Goal: Task Accomplishment & Management: Use online tool/utility

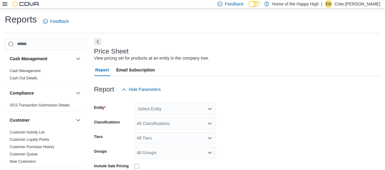
click at [4, 4] on icon at bounding box center [4, 4] width 5 height 4
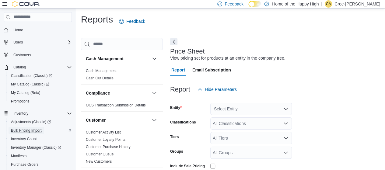
click at [27, 130] on span "Bulk Pricing Import" at bounding box center [26, 130] width 31 height 5
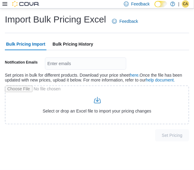
click at [68, 45] on span "Bulk Pricing History" at bounding box center [73, 44] width 41 height 12
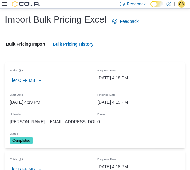
drag, startPoint x: 28, startPoint y: 45, endPoint x: 23, endPoint y: 44, distance: 4.8
click at [23, 44] on span "Bulk Pricing Import" at bounding box center [25, 44] width 39 height 12
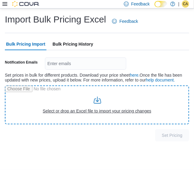
type input "**********"
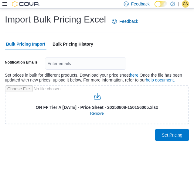
click at [179, 140] on span "Set Pricing" at bounding box center [172, 135] width 27 height 12
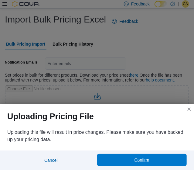
click at [159, 163] on span "Confirm" at bounding box center [142, 160] width 83 height 12
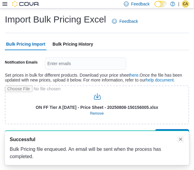
click at [181, 139] on button "Dismiss toast" at bounding box center [180, 139] width 7 height 7
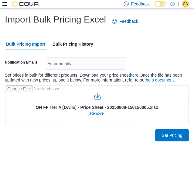
click at [73, 48] on span "Bulk Pricing History" at bounding box center [73, 44] width 41 height 12
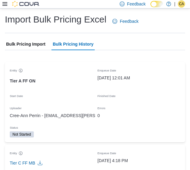
click at [36, 40] on span "Bulk Pricing Import" at bounding box center [25, 44] width 39 height 12
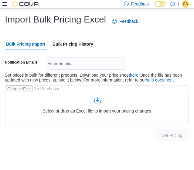
click at [75, 46] on span "Bulk Pricing History" at bounding box center [73, 44] width 41 height 12
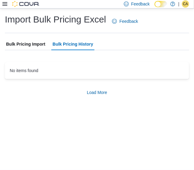
click at [36, 44] on span "Bulk Pricing Import" at bounding box center [25, 44] width 39 height 12
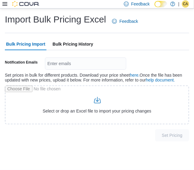
click at [67, 43] on span "Bulk Pricing History" at bounding box center [73, 44] width 41 height 12
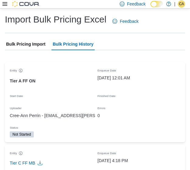
click at [37, 44] on span "Bulk Pricing Import" at bounding box center [25, 44] width 39 height 12
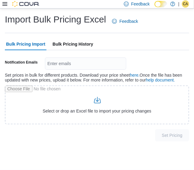
click at [86, 43] on span "Bulk Pricing History" at bounding box center [73, 44] width 41 height 12
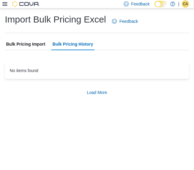
click at [15, 45] on span "Bulk Pricing Import" at bounding box center [25, 44] width 39 height 12
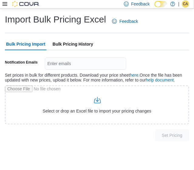
click at [55, 45] on span "Bulk Pricing History" at bounding box center [73, 44] width 41 height 12
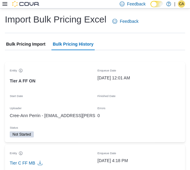
click at [31, 46] on span "Bulk Pricing Import" at bounding box center [25, 44] width 39 height 12
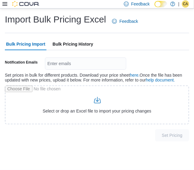
click at [77, 45] on span "Bulk Pricing History" at bounding box center [73, 44] width 41 height 12
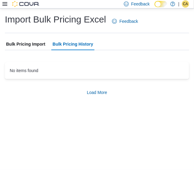
click at [26, 41] on span "Bulk Pricing Import" at bounding box center [25, 44] width 39 height 12
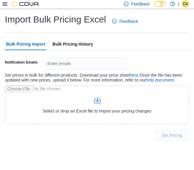
click at [75, 42] on span "Bulk Pricing History" at bounding box center [73, 44] width 41 height 12
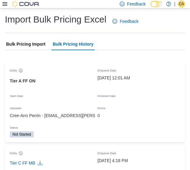
click at [34, 43] on span "Bulk Pricing Import" at bounding box center [25, 44] width 39 height 12
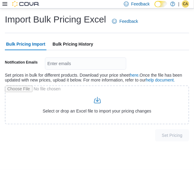
click at [62, 44] on span "Bulk Pricing History" at bounding box center [73, 44] width 41 height 12
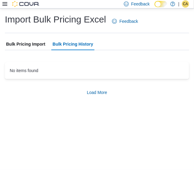
click at [24, 43] on span "Bulk Pricing Import" at bounding box center [25, 44] width 39 height 12
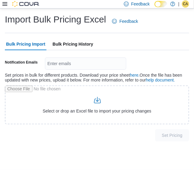
click at [57, 44] on span "Bulk Pricing History" at bounding box center [73, 44] width 41 height 12
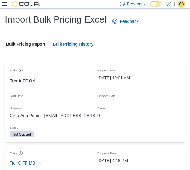
click at [23, 45] on span "Bulk Pricing Import" at bounding box center [25, 44] width 39 height 12
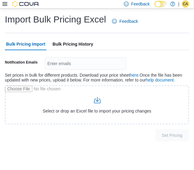
click at [68, 46] on span "Bulk Pricing History" at bounding box center [73, 44] width 41 height 12
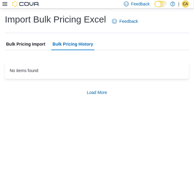
click at [29, 44] on span "Bulk Pricing Import" at bounding box center [25, 44] width 39 height 12
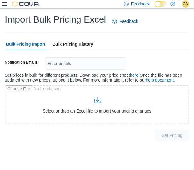
click at [65, 44] on span "Bulk Pricing History" at bounding box center [73, 44] width 41 height 12
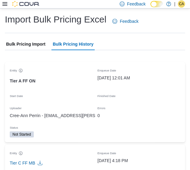
click at [23, 42] on span "Bulk Pricing Import" at bounding box center [25, 44] width 39 height 12
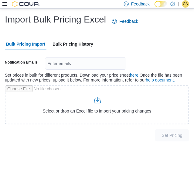
click at [64, 41] on span "Bulk Pricing History" at bounding box center [73, 44] width 41 height 12
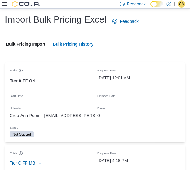
click at [39, 42] on span "Bulk Pricing Import" at bounding box center [25, 44] width 39 height 12
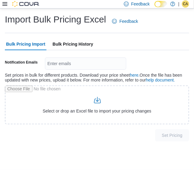
drag, startPoint x: 67, startPoint y: 41, endPoint x: 111, endPoint y: 40, distance: 44.7
click at [67, 41] on span "Bulk Pricing History" at bounding box center [73, 44] width 41 height 12
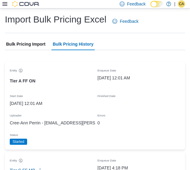
click at [23, 41] on span "Bulk Pricing Import" at bounding box center [25, 44] width 39 height 12
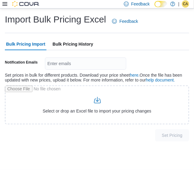
click at [67, 46] on span "Bulk Pricing History" at bounding box center [73, 44] width 41 height 12
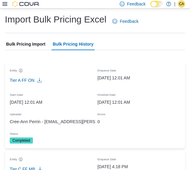
click at [29, 40] on span "Bulk Pricing Import" at bounding box center [25, 44] width 39 height 12
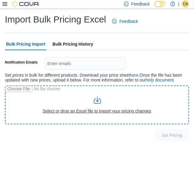
type input "**********"
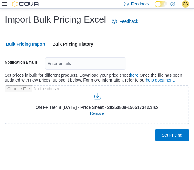
click at [184, 134] on span "Set Pricing" at bounding box center [172, 135] width 27 height 12
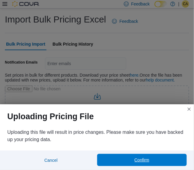
click at [153, 157] on span "Confirm" at bounding box center [142, 160] width 83 height 12
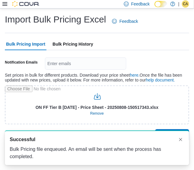
click at [80, 42] on span "Bulk Pricing History" at bounding box center [73, 44] width 41 height 12
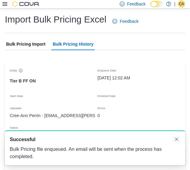
click at [178, 140] on button "Dismiss toast" at bounding box center [176, 139] width 7 height 7
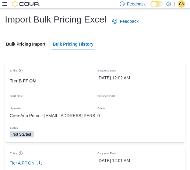
click at [40, 40] on span "Bulk Pricing Import" at bounding box center [25, 44] width 39 height 12
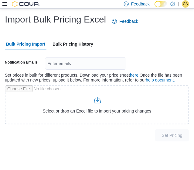
click at [77, 50] on span "Bulk Pricing History" at bounding box center [73, 44] width 41 height 12
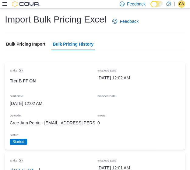
click at [44, 45] on span "Bulk Pricing Import" at bounding box center [25, 44] width 39 height 12
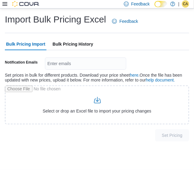
click at [82, 46] on span "Bulk Pricing History" at bounding box center [73, 44] width 41 height 12
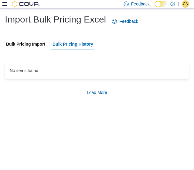
click at [27, 44] on span "Bulk Pricing Import" at bounding box center [25, 44] width 39 height 12
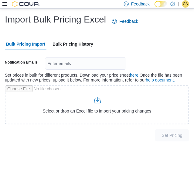
click at [76, 40] on span "Bulk Pricing History" at bounding box center [73, 44] width 41 height 12
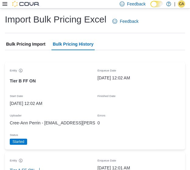
click at [25, 44] on span "Bulk Pricing Import" at bounding box center [25, 44] width 39 height 12
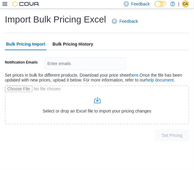
click at [82, 47] on span "Bulk Pricing History" at bounding box center [73, 44] width 41 height 12
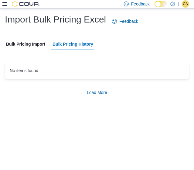
click at [33, 44] on span "Bulk Pricing Import" at bounding box center [25, 44] width 39 height 12
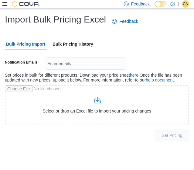
click at [74, 44] on span "Bulk Pricing History" at bounding box center [73, 44] width 41 height 12
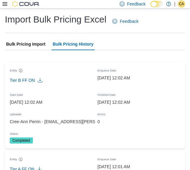
click at [32, 48] on span "Bulk Pricing Import" at bounding box center [25, 44] width 39 height 12
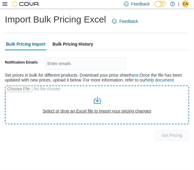
type input "**********"
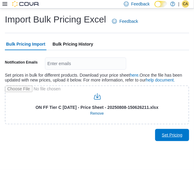
click at [169, 134] on span "Set Pricing" at bounding box center [172, 135] width 21 height 6
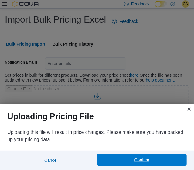
click at [144, 163] on span "Confirm" at bounding box center [142, 160] width 15 height 6
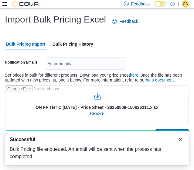
click at [77, 44] on span "Bulk Pricing History" at bounding box center [73, 44] width 41 height 12
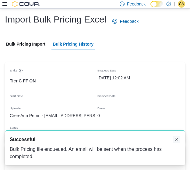
click at [178, 141] on button "Dismiss toast" at bounding box center [176, 139] width 7 height 7
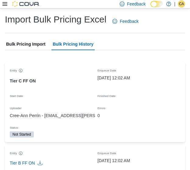
click at [40, 41] on span "Bulk Pricing Import" at bounding box center [25, 44] width 39 height 12
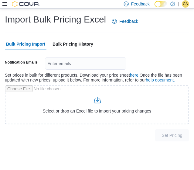
click at [65, 44] on span "Bulk Pricing History" at bounding box center [73, 44] width 41 height 12
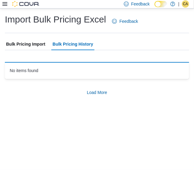
click at [23, 42] on span "Bulk Pricing Import" at bounding box center [25, 44] width 39 height 12
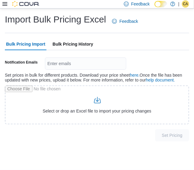
click at [69, 44] on span "Bulk Pricing History" at bounding box center [73, 44] width 41 height 12
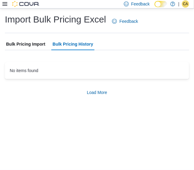
click at [35, 40] on span "Bulk Pricing Import" at bounding box center [25, 44] width 39 height 12
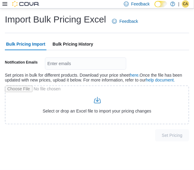
click at [76, 44] on span "Bulk Pricing History" at bounding box center [73, 44] width 41 height 12
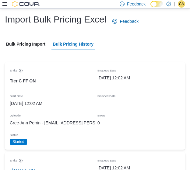
click at [40, 43] on span "Bulk Pricing Import" at bounding box center [25, 44] width 39 height 12
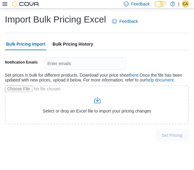
click at [79, 44] on span "Bulk Pricing History" at bounding box center [73, 44] width 41 height 12
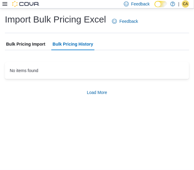
click at [32, 41] on span "Bulk Pricing Import" at bounding box center [25, 44] width 39 height 12
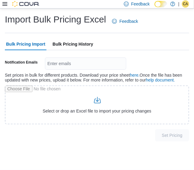
click at [79, 44] on span "Bulk Pricing History" at bounding box center [73, 44] width 41 height 12
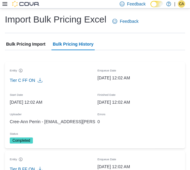
click at [39, 40] on span "Bulk Pricing Import" at bounding box center [25, 44] width 39 height 12
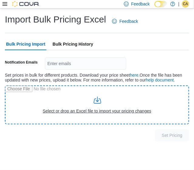
type input "**********"
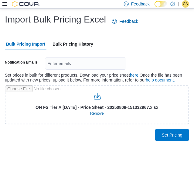
click at [168, 134] on span "Set Pricing" at bounding box center [172, 135] width 21 height 6
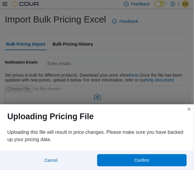
click at [142, 148] on div "Uploading this file will result in price changes. Please make sure you have bac…" at bounding box center [97, 138] width 194 height 24
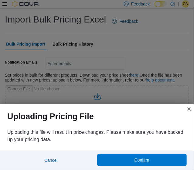
click at [149, 159] on span "Confirm" at bounding box center [142, 160] width 15 height 6
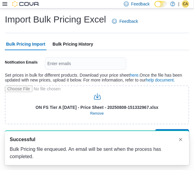
click at [90, 42] on span "Bulk Pricing History" at bounding box center [73, 44] width 41 height 12
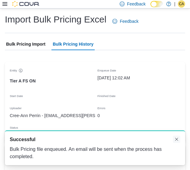
click at [177, 141] on button "Dismiss toast" at bounding box center [176, 139] width 7 height 7
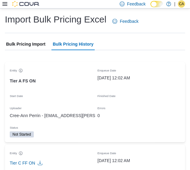
click at [6, 42] on span "Bulk Pricing Import" at bounding box center [25, 44] width 39 height 12
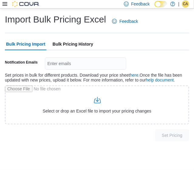
click at [74, 44] on span "Bulk Pricing History" at bounding box center [73, 44] width 41 height 12
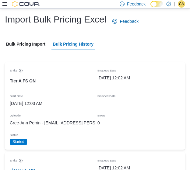
click at [25, 40] on span "Bulk Pricing Import" at bounding box center [25, 44] width 39 height 12
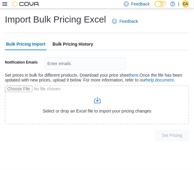
click at [81, 45] on span "Bulk Pricing History" at bounding box center [73, 44] width 41 height 12
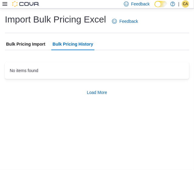
click at [34, 47] on span "Bulk Pricing Import" at bounding box center [25, 44] width 39 height 12
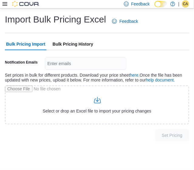
click at [68, 47] on span "Bulk Pricing History" at bounding box center [73, 44] width 41 height 12
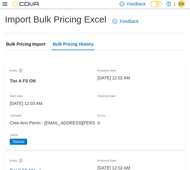
click at [19, 40] on span "Bulk Pricing Import" at bounding box center [25, 44] width 39 height 12
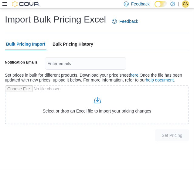
click at [69, 47] on span "Bulk Pricing History" at bounding box center [73, 44] width 41 height 12
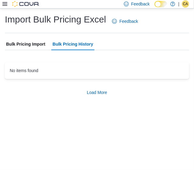
click at [29, 47] on span "Bulk Pricing Import" at bounding box center [25, 44] width 39 height 12
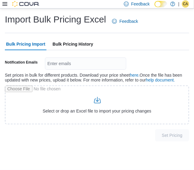
click at [69, 45] on span "Bulk Pricing History" at bounding box center [73, 44] width 41 height 12
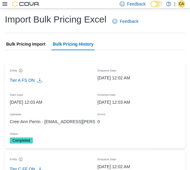
click at [35, 45] on span "Bulk Pricing Import" at bounding box center [25, 44] width 39 height 12
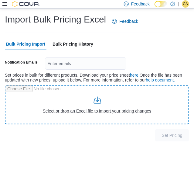
type input "**********"
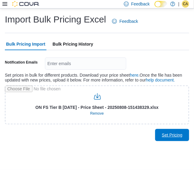
click at [183, 140] on span "Set Pricing" at bounding box center [172, 135] width 27 height 12
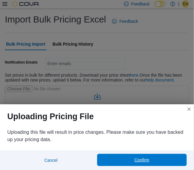
click at [135, 164] on span "Confirm" at bounding box center [142, 160] width 83 height 12
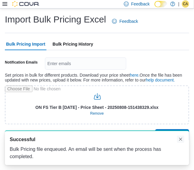
click at [181, 139] on button "Dismiss toast" at bounding box center [180, 139] width 7 height 7
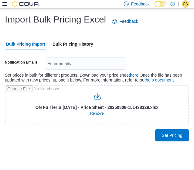
click at [75, 48] on span "Bulk Pricing History" at bounding box center [73, 44] width 41 height 12
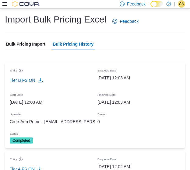
click at [44, 43] on span "Bulk Pricing Import" at bounding box center [25, 44] width 39 height 12
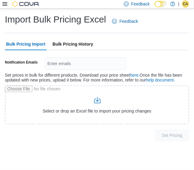
click at [62, 45] on span "Bulk Pricing History" at bounding box center [73, 44] width 41 height 12
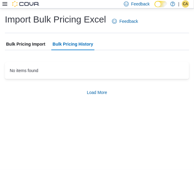
click at [26, 45] on span "Bulk Pricing Import" at bounding box center [25, 44] width 39 height 12
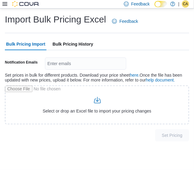
click at [75, 47] on span "Bulk Pricing History" at bounding box center [73, 44] width 41 height 12
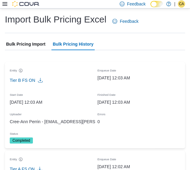
click at [31, 43] on span "Bulk Pricing Import" at bounding box center [25, 44] width 39 height 12
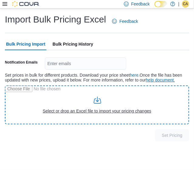
type input "**********"
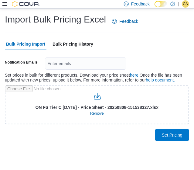
click at [168, 136] on span "Set Pricing" at bounding box center [172, 135] width 21 height 6
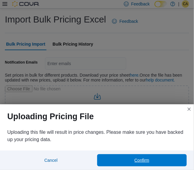
click at [128, 156] on span "Confirm" at bounding box center [142, 160] width 83 height 12
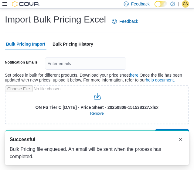
click at [86, 45] on span "Bulk Pricing History" at bounding box center [73, 44] width 41 height 12
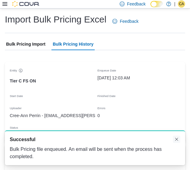
click at [173, 140] on button "Dismiss toast" at bounding box center [176, 139] width 7 height 7
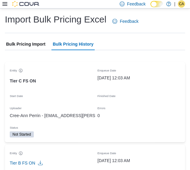
drag, startPoint x: 23, startPoint y: 35, endPoint x: 24, endPoint y: 44, distance: 9.0
click at [25, 45] on span "Bulk Pricing Import" at bounding box center [25, 44] width 39 height 12
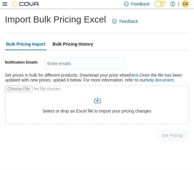
drag, startPoint x: 67, startPoint y: 53, endPoint x: 51, endPoint y: 56, distance: 17.1
click at [68, 53] on div at bounding box center [97, 53] width 185 height 7
click at [70, 49] on span "Bulk Pricing History" at bounding box center [73, 44] width 41 height 12
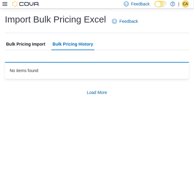
click at [20, 50] on span "Bulk Pricing Import" at bounding box center [25, 44] width 39 height 12
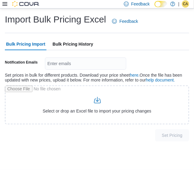
drag, startPoint x: 26, startPoint y: 44, endPoint x: 31, endPoint y: 43, distance: 4.9
click at [26, 43] on span "Bulk Pricing Import" at bounding box center [25, 44] width 39 height 12
click at [61, 40] on span "Bulk Pricing History" at bounding box center [73, 44] width 41 height 12
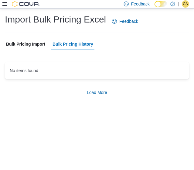
click at [20, 41] on span "Bulk Pricing Import" at bounding box center [25, 44] width 39 height 12
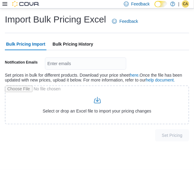
click at [75, 44] on span "Bulk Pricing History" at bounding box center [73, 44] width 41 height 12
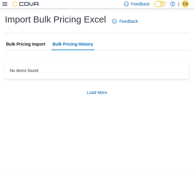
click at [26, 49] on span "Bulk Pricing Import" at bounding box center [25, 44] width 39 height 12
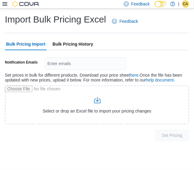
click at [75, 50] on span "Bulk Pricing History" at bounding box center [73, 44] width 41 height 12
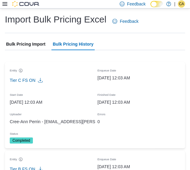
drag, startPoint x: 27, startPoint y: 42, endPoint x: 105, endPoint y: 57, distance: 79.2
click at [27, 42] on span "Bulk Pricing Import" at bounding box center [25, 44] width 39 height 12
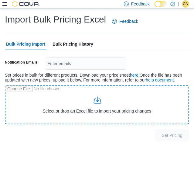
type input "**********"
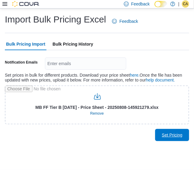
click at [170, 132] on span "Set Pricing" at bounding box center [172, 135] width 27 height 12
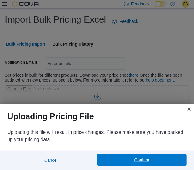
click at [145, 161] on span "Confirm" at bounding box center [142, 160] width 15 height 6
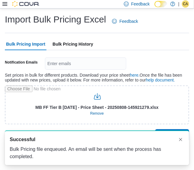
click at [95, 37] on div "Import Bulk Pricing Excel Feedback Bulk Pricing Import Bulk Pricing History Not…" at bounding box center [97, 77] width 185 height 128
click at [85, 44] on span "Bulk Pricing History" at bounding box center [73, 44] width 41 height 12
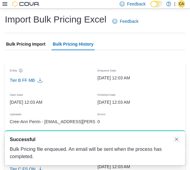
click at [175, 141] on button "Dismiss toast" at bounding box center [176, 139] width 7 height 7
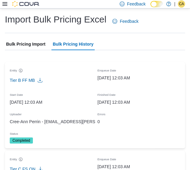
click at [38, 40] on span "Bulk Pricing Import" at bounding box center [25, 44] width 39 height 12
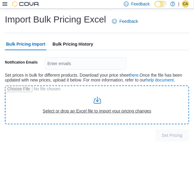
type input "**********"
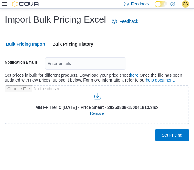
click at [172, 139] on span "Set Pricing" at bounding box center [172, 135] width 27 height 12
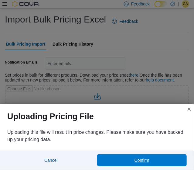
drag, startPoint x: 168, startPoint y: 160, endPoint x: 167, endPoint y: 150, distance: 10.1
click at [168, 160] on span "Confirm" at bounding box center [142, 160] width 83 height 12
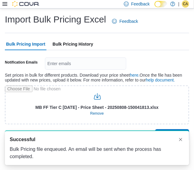
click at [66, 44] on span "Bulk Pricing History" at bounding box center [73, 44] width 41 height 12
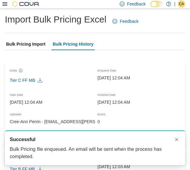
click at [181, 142] on div "A new notification appears Successful Bulk Pricing file enqueued. An email will…" at bounding box center [95, 148] width 180 height 35
click at [177, 138] on button "Dismiss toast" at bounding box center [176, 139] width 7 height 7
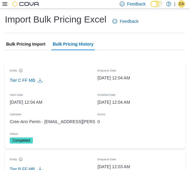
click at [36, 43] on span "Bulk Pricing Import" at bounding box center [25, 44] width 39 height 12
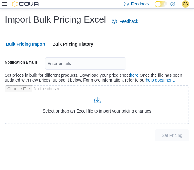
click at [60, 45] on span "Bulk Pricing History" at bounding box center [73, 44] width 41 height 12
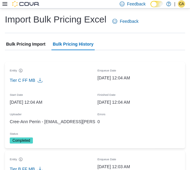
click at [12, 39] on span "Bulk Pricing Import" at bounding box center [25, 44] width 39 height 12
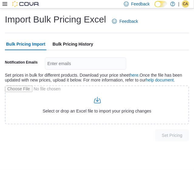
click at [64, 44] on span "Bulk Pricing History" at bounding box center [73, 44] width 41 height 12
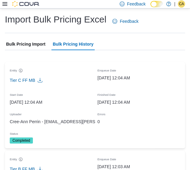
click at [31, 43] on span "Bulk Pricing Import" at bounding box center [25, 44] width 39 height 12
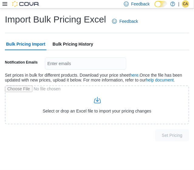
click at [62, 45] on span "Bulk Pricing History" at bounding box center [73, 44] width 41 height 12
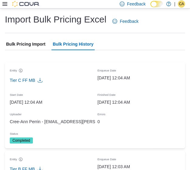
click at [26, 39] on span "Bulk Pricing Import" at bounding box center [25, 44] width 39 height 12
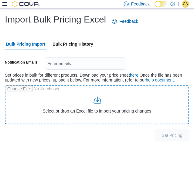
type input "**********"
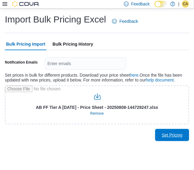
click at [180, 131] on span "Set Pricing" at bounding box center [172, 135] width 27 height 12
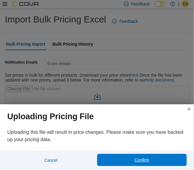
click at [152, 157] on span "Confirm" at bounding box center [142, 160] width 83 height 12
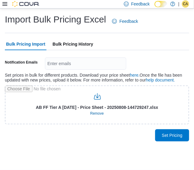
click at [68, 44] on span "Bulk Pricing History" at bounding box center [73, 44] width 41 height 12
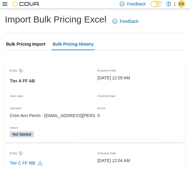
click at [39, 45] on span "Bulk Pricing Import" at bounding box center [25, 44] width 39 height 12
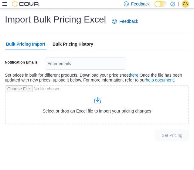
click at [65, 44] on span "Bulk Pricing History" at bounding box center [73, 44] width 41 height 12
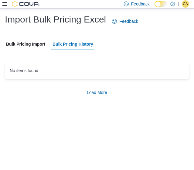
click at [31, 44] on span "Bulk Pricing Import" at bounding box center [25, 44] width 39 height 12
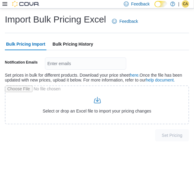
click at [69, 43] on span "Bulk Pricing History" at bounding box center [73, 44] width 41 height 12
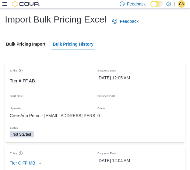
click at [26, 41] on span "Bulk Pricing Import" at bounding box center [25, 44] width 39 height 12
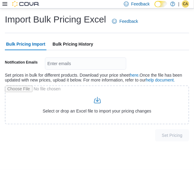
click at [66, 44] on span "Bulk Pricing History" at bounding box center [73, 44] width 41 height 12
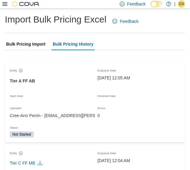
click at [6, 45] on span "Bulk Pricing Import" at bounding box center [25, 44] width 39 height 12
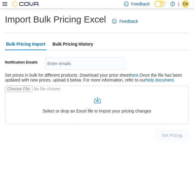
click at [67, 44] on span "Bulk Pricing History" at bounding box center [73, 44] width 41 height 12
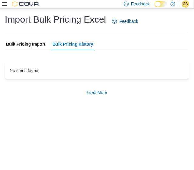
click at [27, 44] on span "Bulk Pricing Import" at bounding box center [25, 44] width 39 height 12
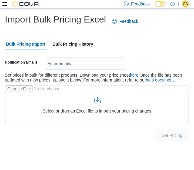
click at [54, 43] on span "Bulk Pricing History" at bounding box center [73, 44] width 41 height 12
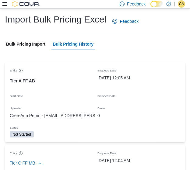
click at [33, 48] on span "Bulk Pricing Import" at bounding box center [25, 44] width 39 height 12
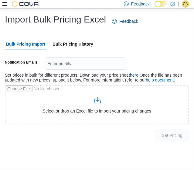
click at [73, 45] on span "Bulk Pricing History" at bounding box center [73, 44] width 41 height 12
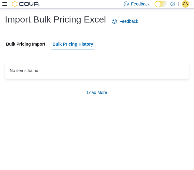
click at [28, 51] on div at bounding box center [97, 53] width 185 height 7
click at [28, 48] on span "Bulk Pricing Import" at bounding box center [25, 44] width 39 height 12
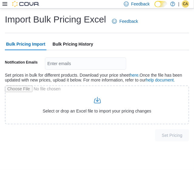
click at [71, 47] on span "Bulk Pricing History" at bounding box center [73, 44] width 41 height 12
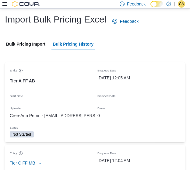
click at [38, 44] on span "Bulk Pricing Import" at bounding box center [25, 44] width 39 height 12
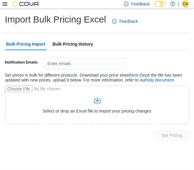
click at [64, 44] on span "Bulk Pricing History" at bounding box center [73, 44] width 41 height 12
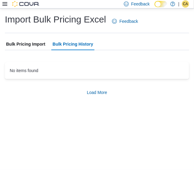
click at [19, 44] on span "Bulk Pricing Import" at bounding box center [25, 44] width 39 height 12
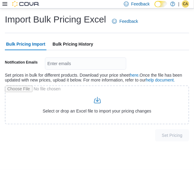
click at [69, 46] on span "Bulk Pricing History" at bounding box center [73, 44] width 41 height 12
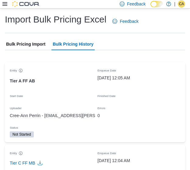
click at [30, 43] on span "Bulk Pricing Import" at bounding box center [25, 44] width 39 height 12
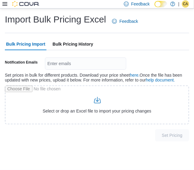
click at [75, 45] on span "Bulk Pricing History" at bounding box center [73, 44] width 41 height 12
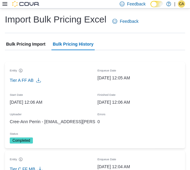
click at [29, 46] on span "Bulk Pricing Import" at bounding box center [25, 44] width 39 height 12
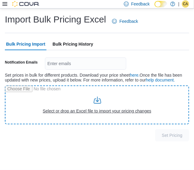
type input "**********"
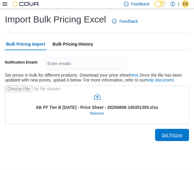
click at [169, 138] on span "Set Pricing" at bounding box center [172, 135] width 27 height 12
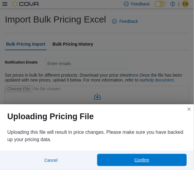
click at [144, 158] on span "Confirm" at bounding box center [142, 160] width 15 height 6
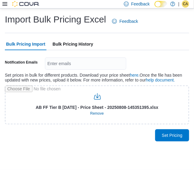
click at [77, 44] on span "Bulk Pricing History" at bounding box center [73, 44] width 41 height 12
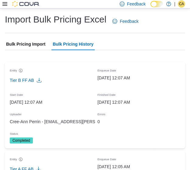
click at [40, 46] on span "Bulk Pricing Import" at bounding box center [25, 44] width 39 height 12
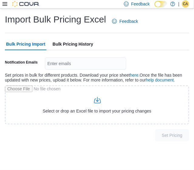
click at [74, 44] on span "Bulk Pricing History" at bounding box center [73, 44] width 41 height 12
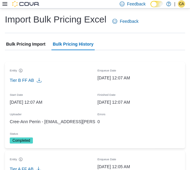
click at [25, 44] on span "Bulk Pricing Import" at bounding box center [25, 44] width 39 height 12
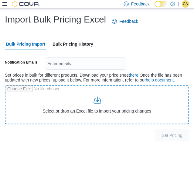
type input "**********"
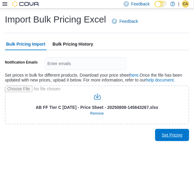
click at [164, 134] on span "Set Pricing" at bounding box center [172, 135] width 21 height 6
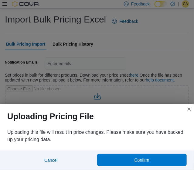
click at [145, 162] on span "Confirm" at bounding box center [142, 160] width 15 height 6
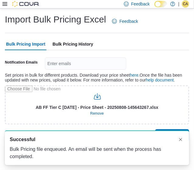
click at [78, 39] on div "Import Bulk Pricing Excel Feedback Bulk Pricing Import Bulk Pricing History Not…" at bounding box center [97, 77] width 185 height 128
click at [77, 40] on span "Bulk Pricing History" at bounding box center [73, 44] width 41 height 12
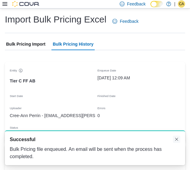
click at [178, 137] on button "Dismiss toast" at bounding box center [176, 139] width 7 height 7
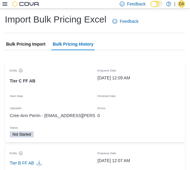
click at [37, 38] on span "Bulk Pricing Import" at bounding box center [25, 44] width 39 height 12
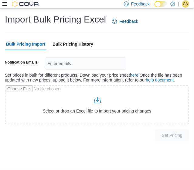
click at [63, 43] on span "Bulk Pricing History" at bounding box center [73, 44] width 41 height 12
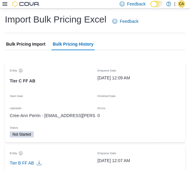
click at [34, 43] on span "Bulk Pricing Import" at bounding box center [25, 44] width 39 height 12
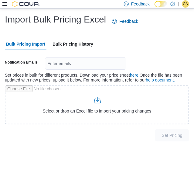
click at [69, 42] on span "Bulk Pricing History" at bounding box center [73, 44] width 41 height 12
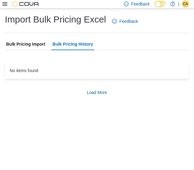
click at [21, 42] on span "Bulk Pricing Import" at bounding box center [25, 44] width 39 height 12
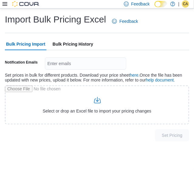
click at [82, 43] on span "Bulk Pricing History" at bounding box center [73, 44] width 41 height 12
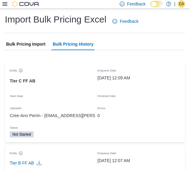
click at [37, 42] on span "Bulk Pricing Import" at bounding box center [25, 44] width 39 height 12
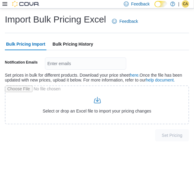
click at [69, 44] on span "Bulk Pricing History" at bounding box center [73, 44] width 41 height 12
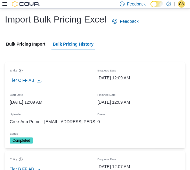
click at [33, 40] on span "Bulk Pricing Import" at bounding box center [25, 44] width 39 height 12
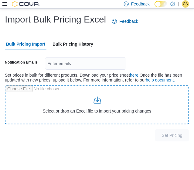
type input "**********"
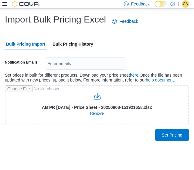
click at [174, 135] on span "Set Pricing" at bounding box center [172, 135] width 21 height 6
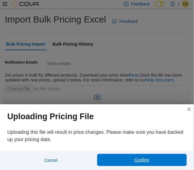
click at [176, 157] on span "Confirm" at bounding box center [142, 160] width 83 height 12
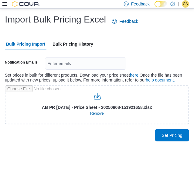
click at [65, 47] on span "Bulk Pricing History" at bounding box center [73, 44] width 41 height 12
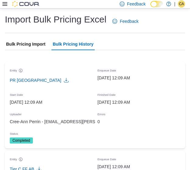
drag, startPoint x: 28, startPoint y: 44, endPoint x: 38, endPoint y: 45, distance: 10.1
click at [28, 44] on span "Bulk Pricing Import" at bounding box center [25, 44] width 39 height 12
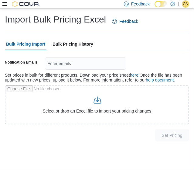
type input "**********"
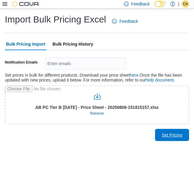
click at [171, 133] on span "Set Pricing" at bounding box center [172, 135] width 21 height 6
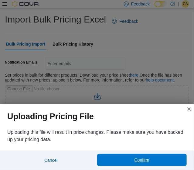
click at [138, 162] on span "Confirm" at bounding box center [142, 160] width 15 height 6
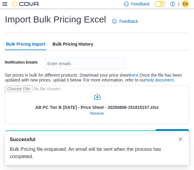
click at [184, 143] on button "Dismiss toast" at bounding box center [180, 139] width 7 height 7
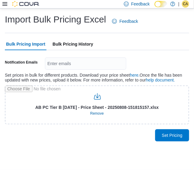
click at [89, 46] on span "Bulk Pricing History" at bounding box center [73, 44] width 41 height 12
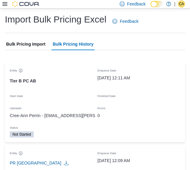
click at [27, 47] on span "Bulk Pricing Import" at bounding box center [25, 44] width 39 height 12
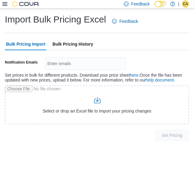
click at [65, 45] on span "Bulk Pricing History" at bounding box center [73, 44] width 41 height 12
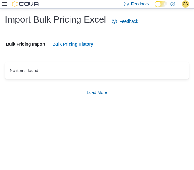
click at [47, 45] on div "Bulk Pricing Import Bulk Pricing History" at bounding box center [97, 44] width 185 height 12
click at [36, 45] on span "Bulk Pricing Import" at bounding box center [25, 44] width 39 height 12
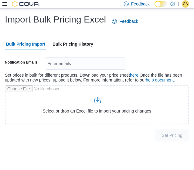
click at [70, 43] on span "Bulk Pricing History" at bounding box center [73, 44] width 41 height 12
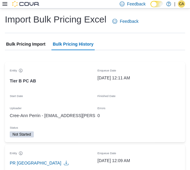
click at [26, 47] on span "Bulk Pricing Import" at bounding box center [25, 44] width 39 height 12
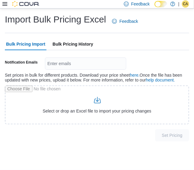
click at [71, 41] on span "Bulk Pricing History" at bounding box center [73, 44] width 41 height 12
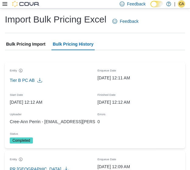
drag, startPoint x: 31, startPoint y: 41, endPoint x: 42, endPoint y: 46, distance: 11.7
click at [30, 41] on span "Bulk Pricing Import" at bounding box center [25, 44] width 39 height 12
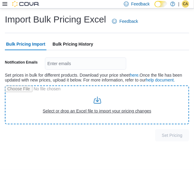
type input "**********"
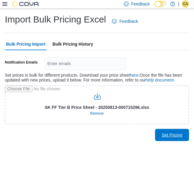
click at [162, 139] on span "Set Pricing" at bounding box center [172, 135] width 27 height 12
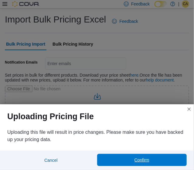
click at [153, 166] on span "Confirm" at bounding box center [142, 160] width 83 height 12
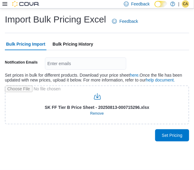
click at [83, 40] on span "Bulk Pricing History" at bounding box center [73, 44] width 41 height 12
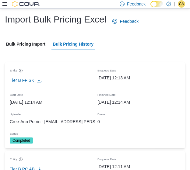
click at [41, 44] on span "Bulk Pricing Import" at bounding box center [25, 44] width 39 height 12
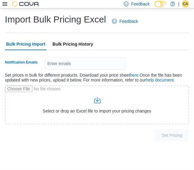
click at [75, 64] on div "Enter emails" at bounding box center [86, 64] width 82 height 12
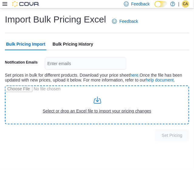
type input "**********"
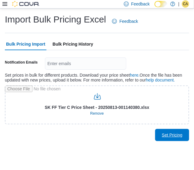
click at [187, 139] on button "Set Pricing" at bounding box center [173, 135] width 34 height 12
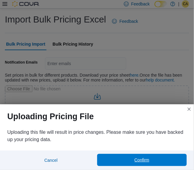
click at [166, 158] on span "Confirm" at bounding box center [142, 160] width 83 height 12
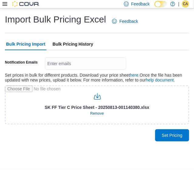
click at [77, 45] on span "Bulk Pricing History" at bounding box center [73, 44] width 41 height 12
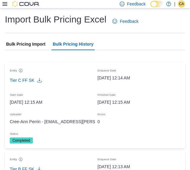
click at [25, 45] on span "Bulk Pricing Import" at bounding box center [25, 44] width 39 height 12
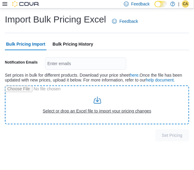
type input "**********"
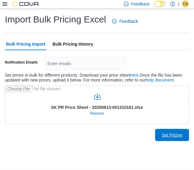
click at [179, 134] on span "Set Pricing" at bounding box center [172, 135] width 21 height 6
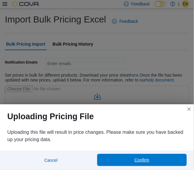
click at [148, 159] on span "Confirm" at bounding box center [142, 160] width 15 height 6
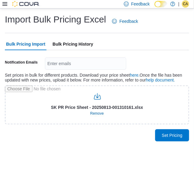
click at [88, 40] on span "Bulk Pricing History" at bounding box center [73, 44] width 41 height 12
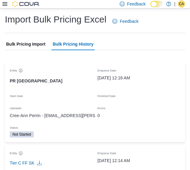
drag, startPoint x: 40, startPoint y: 47, endPoint x: 43, endPoint y: 45, distance: 3.3
click at [40, 46] on span "Bulk Pricing Import" at bounding box center [25, 44] width 39 height 12
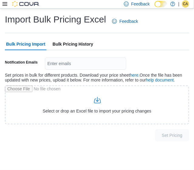
click at [79, 42] on span "Bulk Pricing History" at bounding box center [73, 44] width 41 height 12
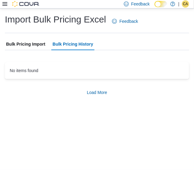
click at [33, 43] on span "Bulk Pricing Import" at bounding box center [25, 44] width 39 height 12
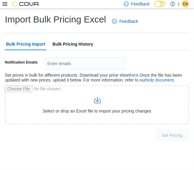
click at [86, 47] on span "Bulk Pricing History" at bounding box center [73, 44] width 41 height 12
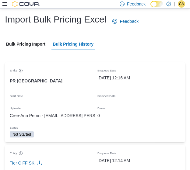
click at [34, 49] on span "Bulk Pricing Import" at bounding box center [25, 44] width 39 height 12
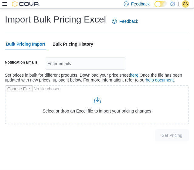
click at [74, 46] on span "Bulk Pricing History" at bounding box center [73, 44] width 41 height 12
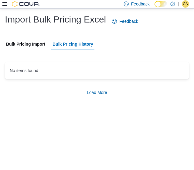
click at [19, 44] on span "Bulk Pricing Import" at bounding box center [25, 44] width 39 height 12
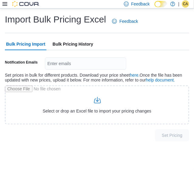
click at [72, 45] on span "Bulk Pricing History" at bounding box center [73, 44] width 41 height 12
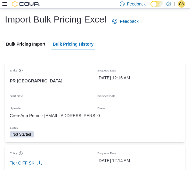
click at [32, 39] on span "Bulk Pricing Import" at bounding box center [25, 44] width 39 height 12
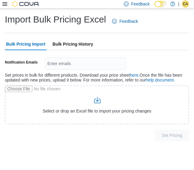
click at [46, 43] on button "Bulk Pricing Import" at bounding box center [26, 44] width 42 height 12
click at [63, 44] on span "Bulk Pricing History" at bounding box center [73, 44] width 41 height 12
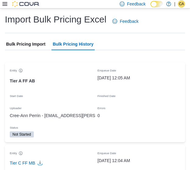
click at [5, 7] on div at bounding box center [20, 4] width 37 height 8
click at [6, 5] on icon at bounding box center [4, 4] width 5 height 5
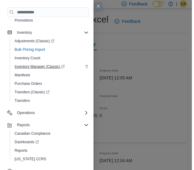
scroll to position [82, 0]
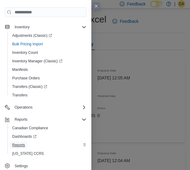
click at [21, 145] on span "Reports" at bounding box center [18, 145] width 13 height 5
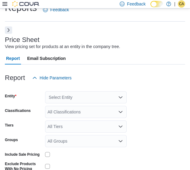
scroll to position [14, 0]
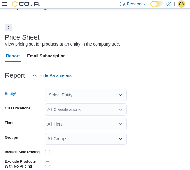
click at [69, 96] on div "Select Entity" at bounding box center [86, 95] width 82 height 12
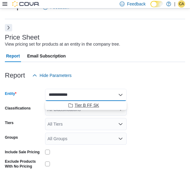
type input "**********"
click at [78, 106] on span "Tier B FF SK" at bounding box center [87, 105] width 24 height 6
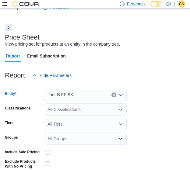
click at [49, 155] on div at bounding box center [86, 151] width 82 height 9
click at [50, 152] on div at bounding box center [86, 152] width 82 height 5
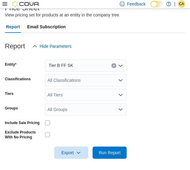
scroll to position [44, 0]
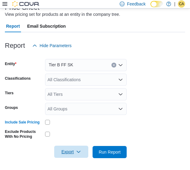
click at [78, 155] on span "Export" at bounding box center [71, 152] width 27 height 12
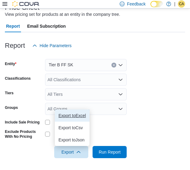
click at [83, 116] on span "Export to Excel" at bounding box center [71, 115] width 27 height 5
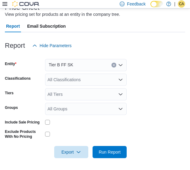
click at [114, 63] on button "Clear input" at bounding box center [113, 65] width 5 height 5
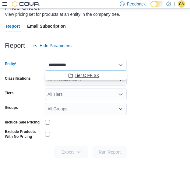
type input "**********"
click at [98, 76] on span "Tier C FF SK" at bounding box center [87, 75] width 25 height 6
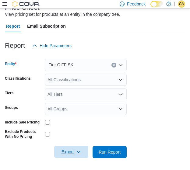
click at [70, 152] on span "Export" at bounding box center [71, 152] width 27 height 12
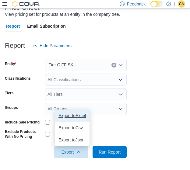
click at [76, 115] on span "Export to Excel" at bounding box center [71, 115] width 27 height 5
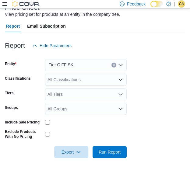
click at [116, 64] on button "Clear input" at bounding box center [113, 65] width 5 height 5
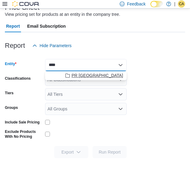
type input "****"
click at [95, 73] on span "PR [GEOGRAPHIC_DATA]" at bounding box center [97, 75] width 51 height 6
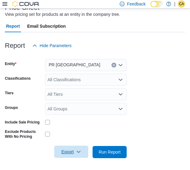
click at [73, 154] on span "Export" at bounding box center [71, 152] width 27 height 12
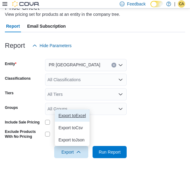
click at [73, 113] on span "Export to Excel" at bounding box center [71, 115] width 27 height 5
